Goal: Transaction & Acquisition: Purchase product/service

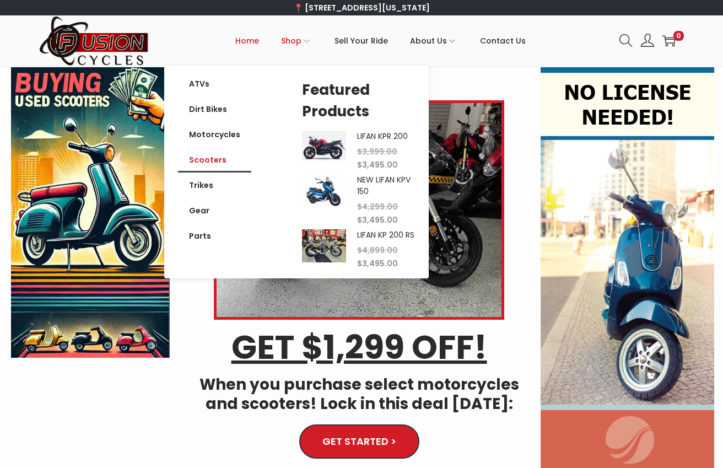
click at [223, 158] on link "Scooters" at bounding box center [214, 159] width 73 height 25
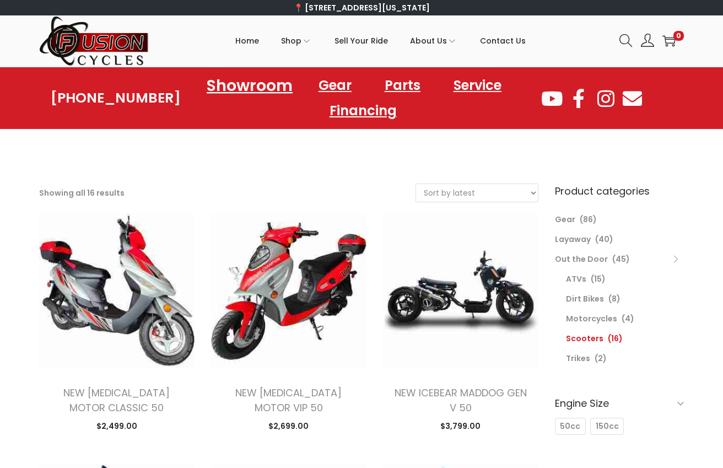
click at [253, 82] on link "Showroom" at bounding box center [249, 85] width 112 height 30
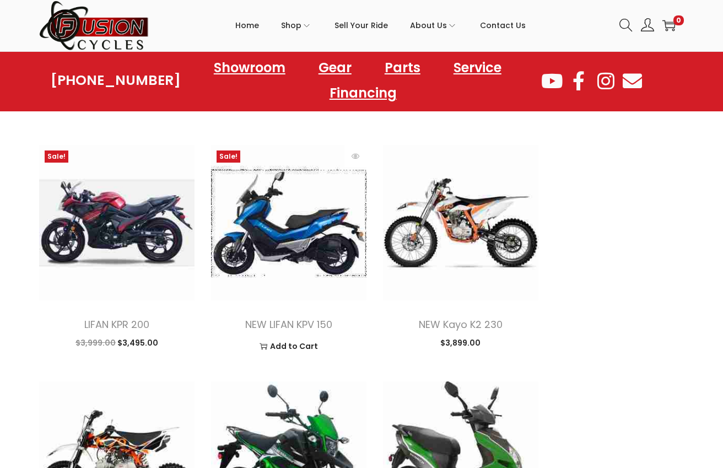
scroll to position [1045, 0]
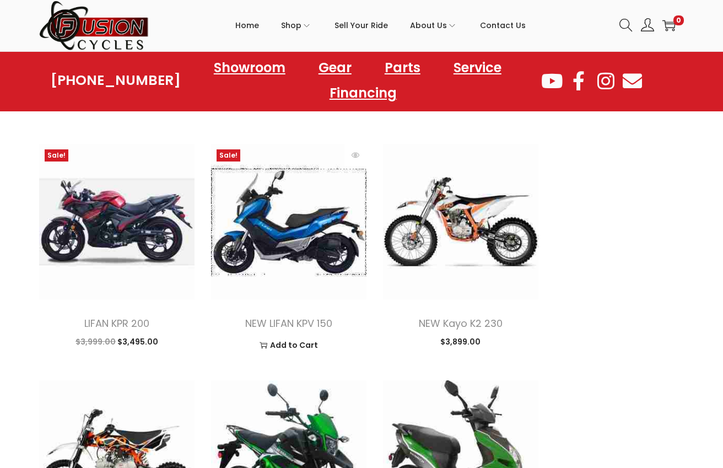
click at [282, 262] on img at bounding box center [288, 221] width 155 height 155
